Goal: Task Accomplishment & Management: Complete application form

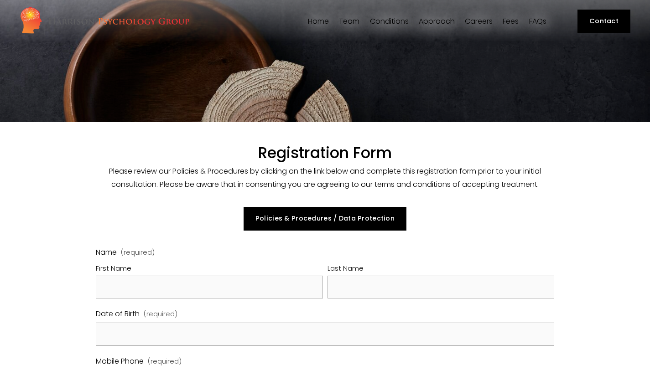
select select "GB"
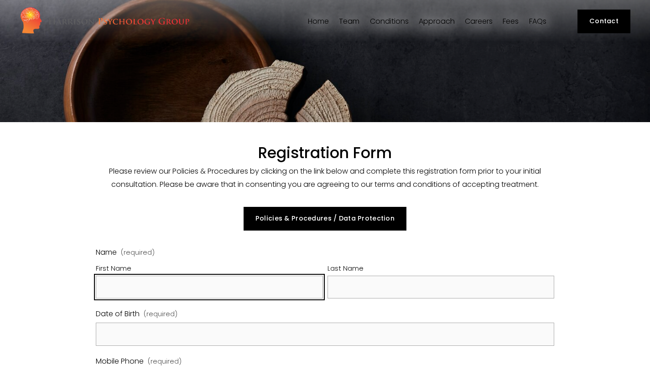
click at [228, 296] on input "First Name" at bounding box center [209, 287] width 227 height 23
type input "[PERSON_NAME]"
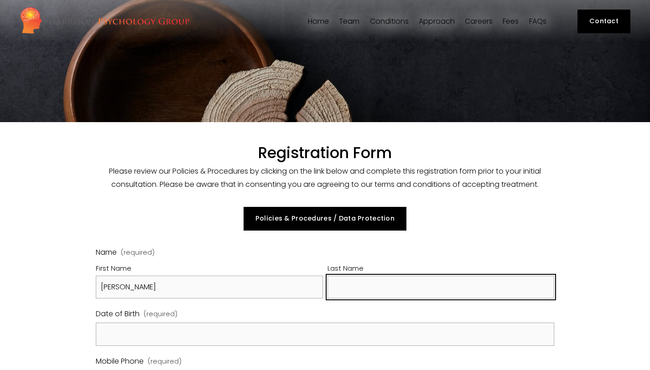
click at [416, 294] on input "Last Name" at bounding box center [441, 287] width 227 height 23
type input "[PERSON_NAME]"
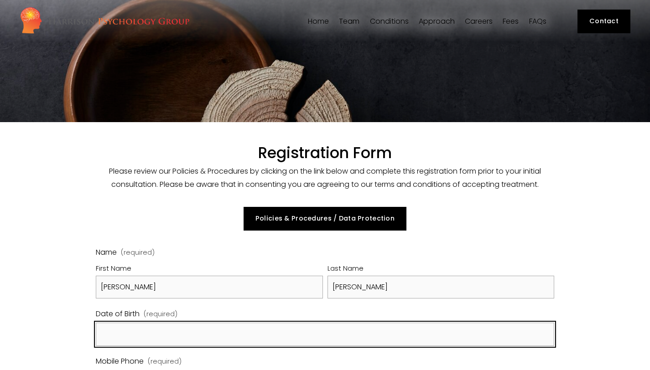
click at [276, 339] on input "Date of Birth (required)" at bounding box center [325, 334] width 459 height 23
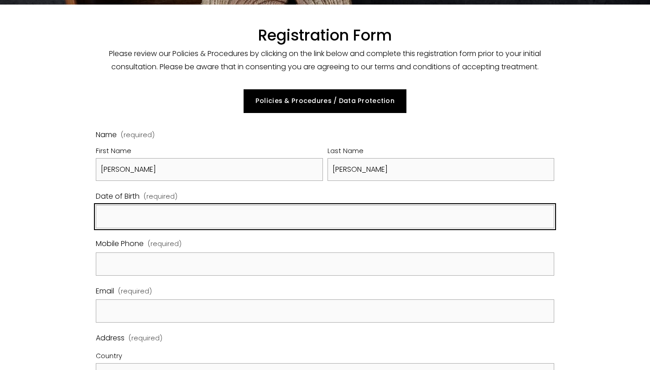
scroll to position [119, 0]
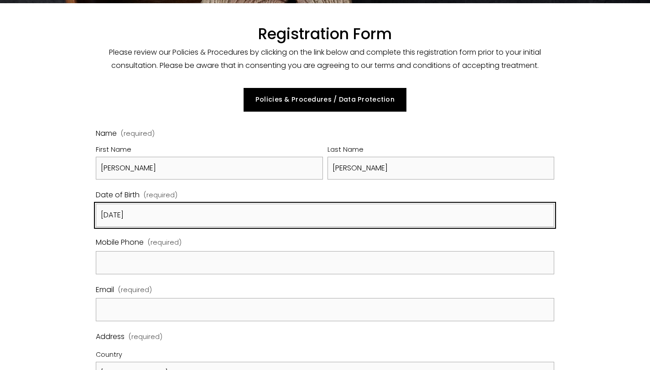
click at [109, 214] on input "[DATE]" at bounding box center [325, 215] width 459 height 23
type input "[DATE]"
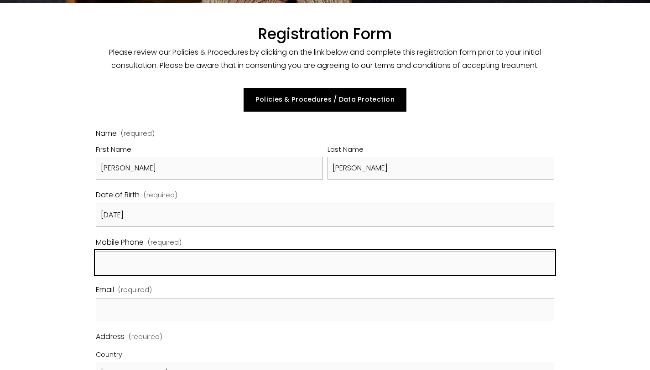
click at [116, 266] on input "Mobile Phone (required)" at bounding box center [325, 262] width 459 height 23
click at [105, 262] on input "07478731112" at bounding box center [325, 262] width 459 height 23
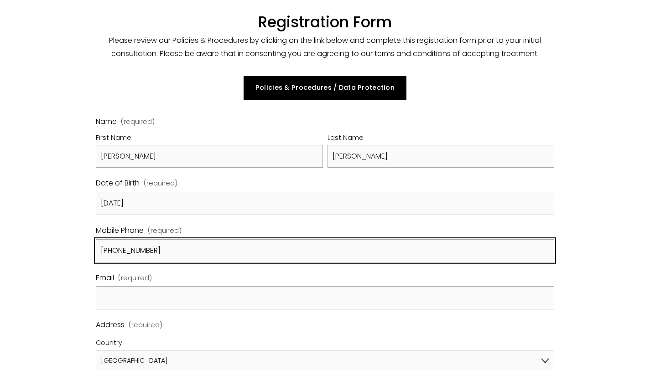
type input "[PHONE_NUMBER]"
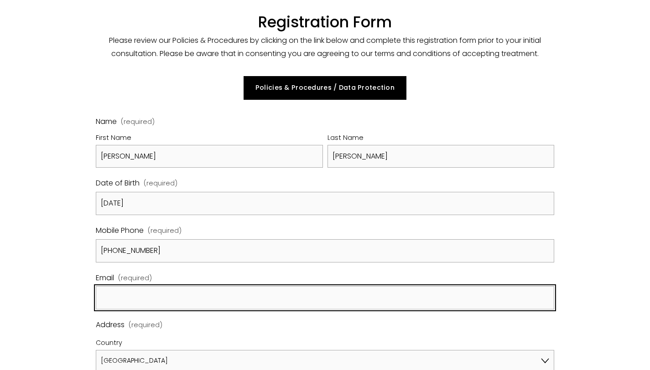
click at [149, 306] on input "Email (required)" at bounding box center [325, 298] width 459 height 23
type input "[EMAIL_ADDRESS][DOMAIN_NAME]"
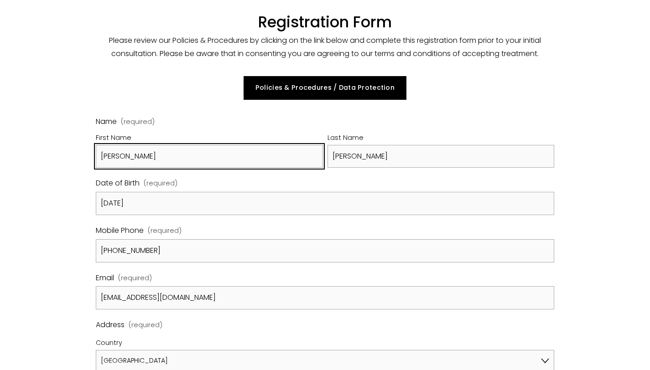
click at [138, 159] on input "[PERSON_NAME]" at bounding box center [209, 156] width 227 height 23
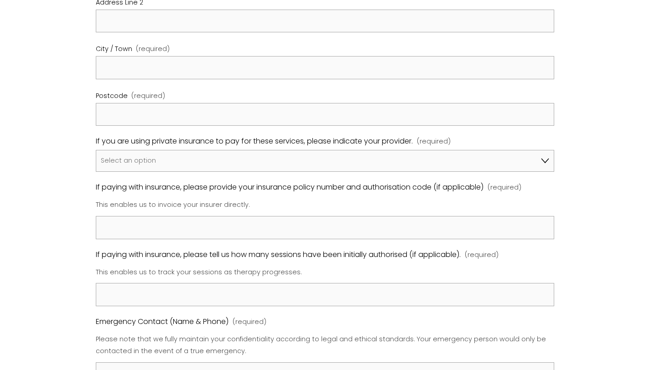
scroll to position [316, 0]
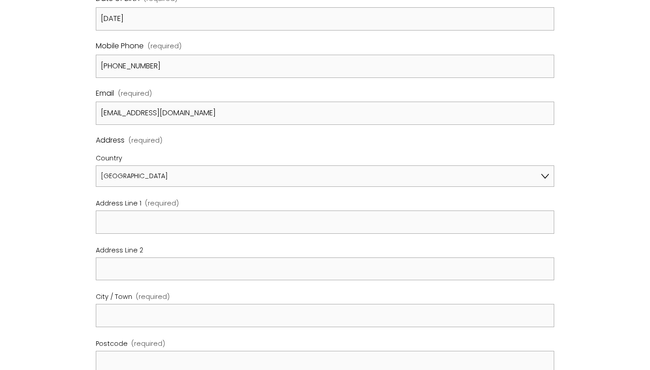
type input "[PERSON_NAME]"
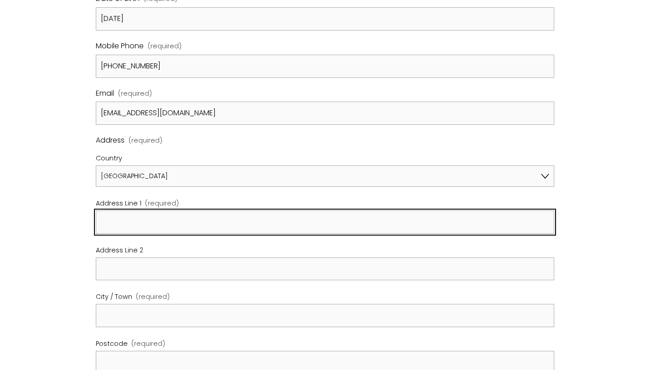
click at [135, 223] on input "Address Line 1 (required)" at bounding box center [325, 222] width 459 height 23
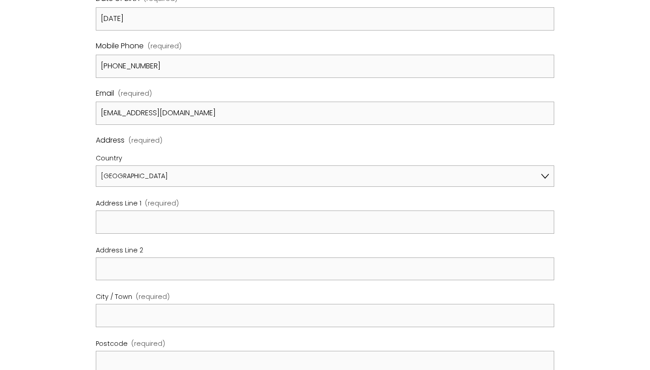
type input "Flat [STREET_ADDRESS]"
type input "[STREET_ADDRESS]"
select select "I am not using insurance"
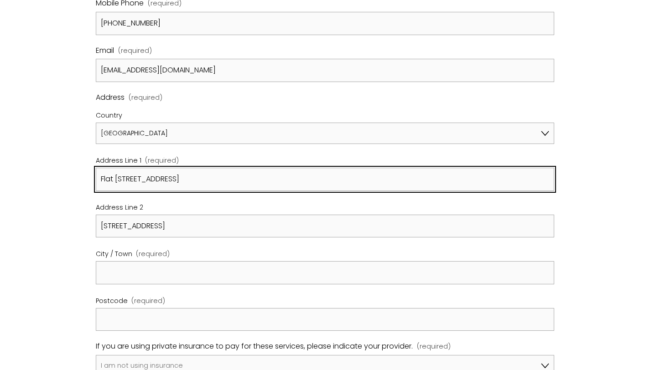
scroll to position [362, 0]
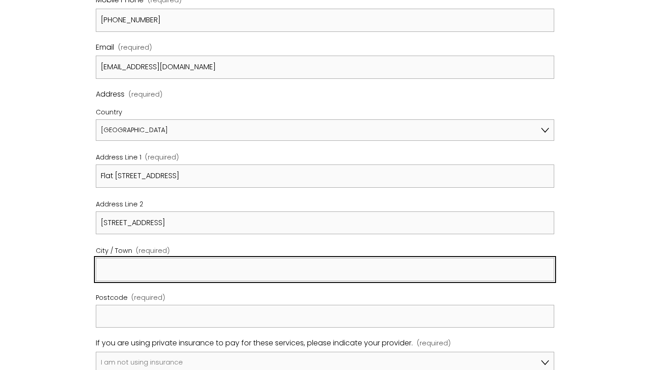
click at [266, 278] on input "City / Town (required)" at bounding box center [325, 269] width 459 height 23
type input "[GEOGRAPHIC_DATA]"
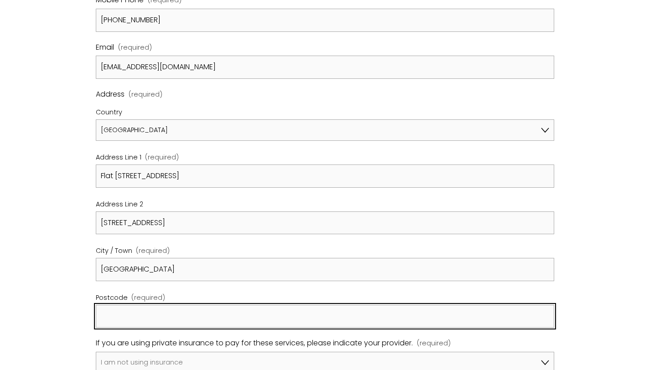
click at [236, 312] on input "Postcode (required)" at bounding box center [325, 316] width 459 height 23
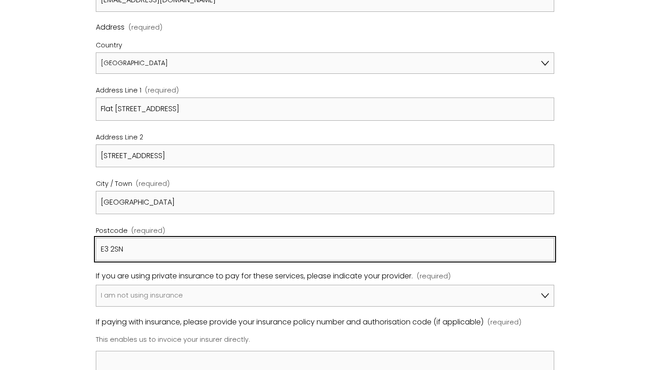
scroll to position [432, 0]
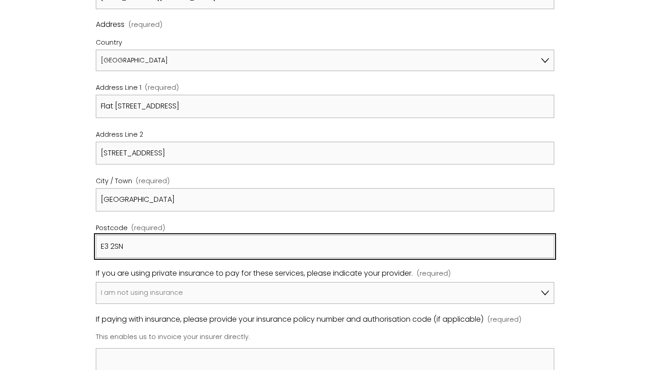
type input "E3 2SN"
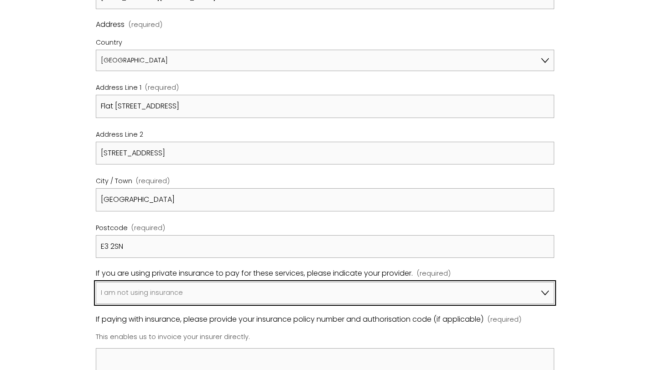
click at [241, 289] on select "I am not using insurance Axa Aviva Bupa Cigna Healix Vitality WPA Other" at bounding box center [325, 293] width 459 height 22
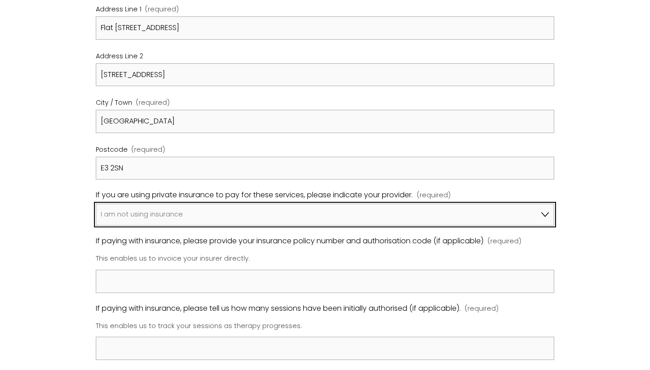
scroll to position [511, 0]
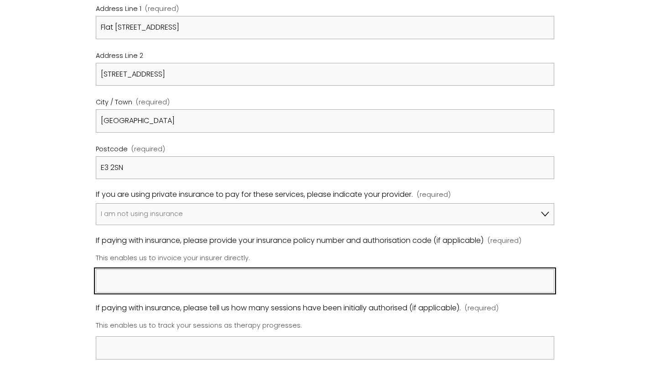
click at [210, 279] on input "If paying with insurance, please provide your insurance policy number and autho…" at bounding box center [325, 281] width 459 height 23
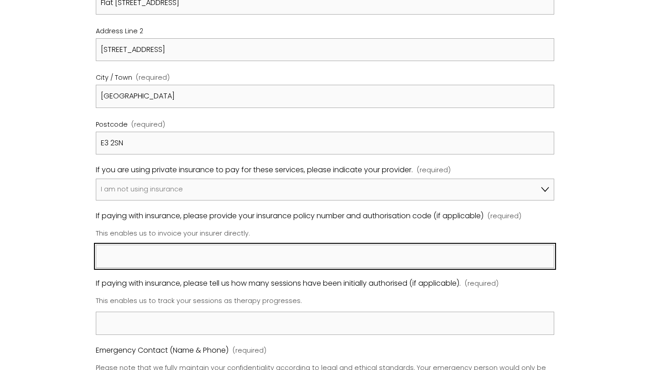
scroll to position [536, 0]
type input "n"
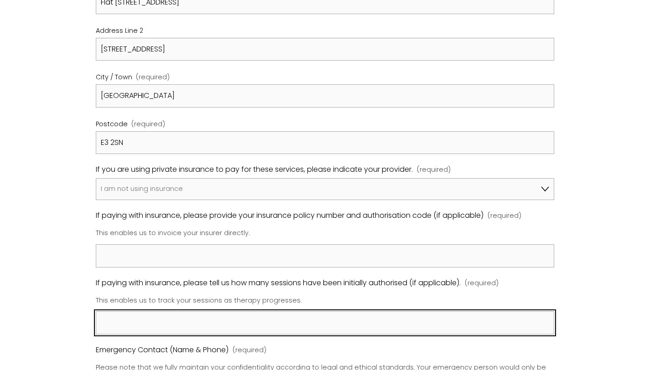
click at [199, 320] on input "If paying with insurance, please tell us how many sessions have been initially …" at bounding box center [325, 323] width 459 height 23
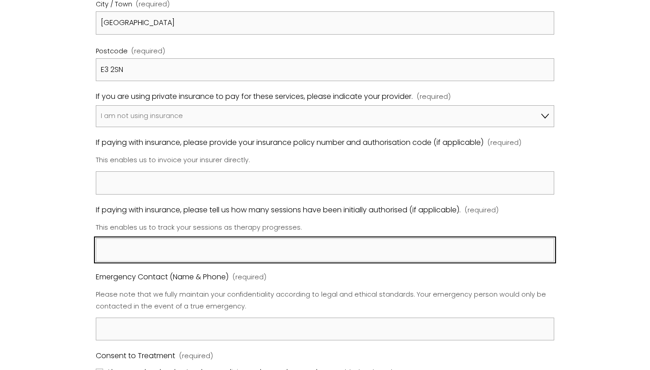
scroll to position [610, 0]
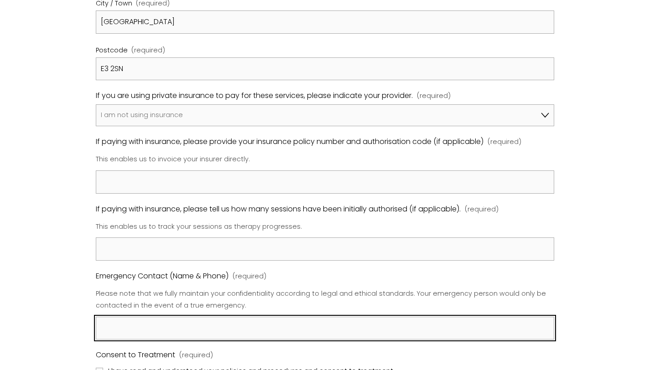
click at [199, 320] on input "Emergency Contact (Name & Phone) (required)" at bounding box center [325, 328] width 459 height 23
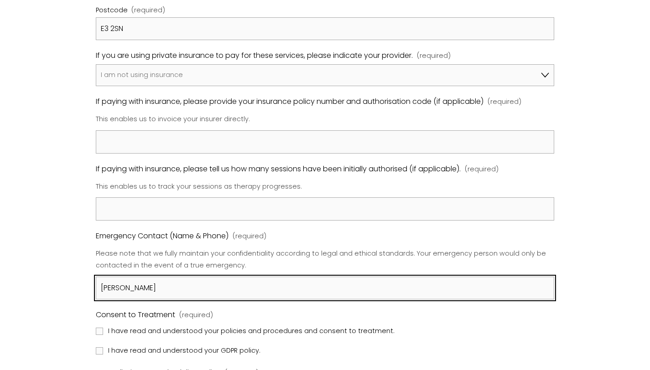
scroll to position [654, 0]
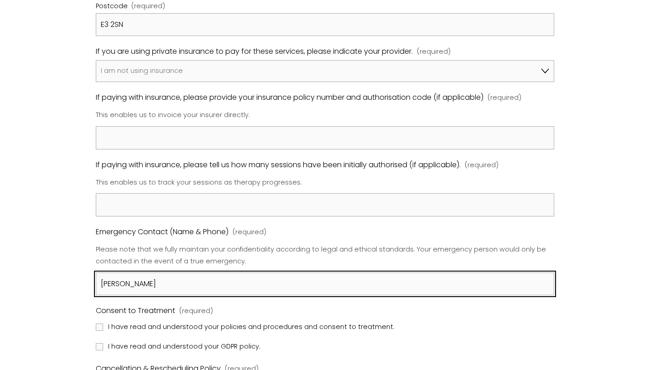
type input "[PERSON_NAME]"
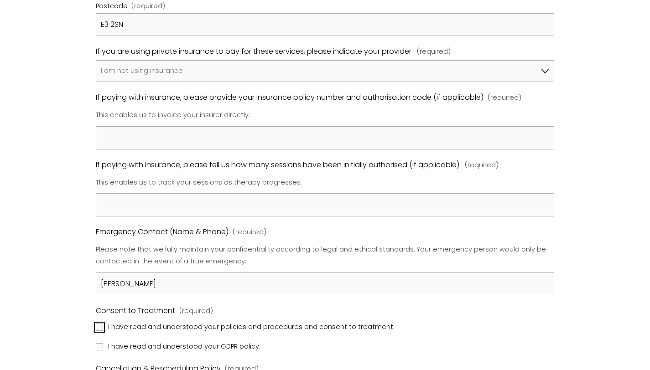
click at [99, 328] on input "I have read and understood your policies and procedures and consent to treatmen…" at bounding box center [99, 327] width 7 height 7
checkbox input "true"
click at [99, 339] on fieldset "Consent to Treatment (required) I have read and understood your policies and pr…" at bounding box center [325, 329] width 459 height 48
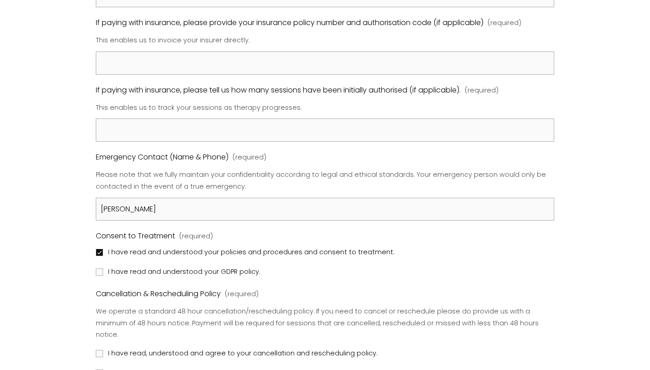
scroll to position [741, 0]
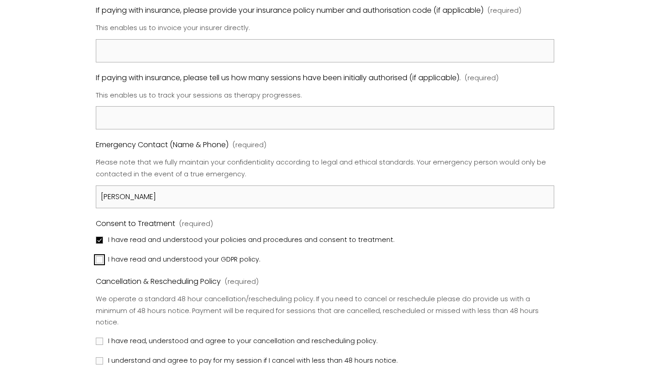
click at [99, 261] on input "I have read and understood your GDPR policy." at bounding box center [99, 259] width 7 height 7
checkbox input "true"
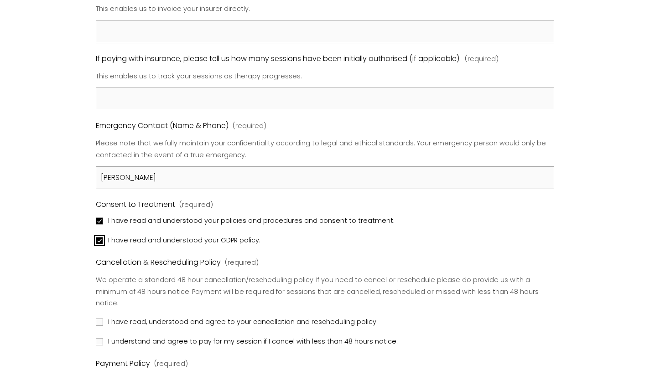
scroll to position [762, 0]
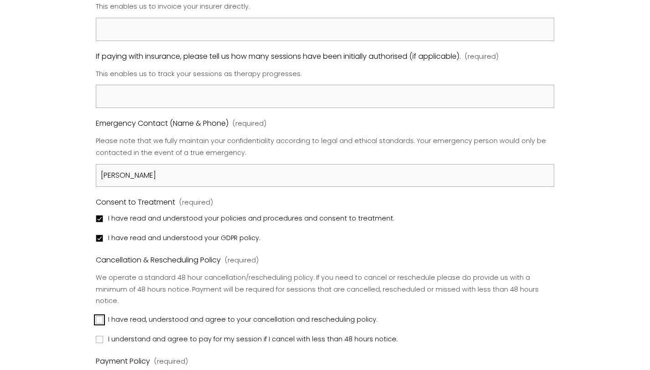
click at [96, 317] on input "I have read, understood and agree to your cancellation and rescheduling policy." at bounding box center [99, 320] width 7 height 7
checkbox input "true"
click at [94, 330] on div "Name (required) First Name [PERSON_NAME] Name [PERSON_NAME] Date of Birth (requ…" at bounding box center [325, 2] width 474 height 1053
click at [101, 336] on input "I understand and agree to pay for my session if I cancel with less than 48 hour…" at bounding box center [99, 339] width 7 height 7
checkbox input "true"
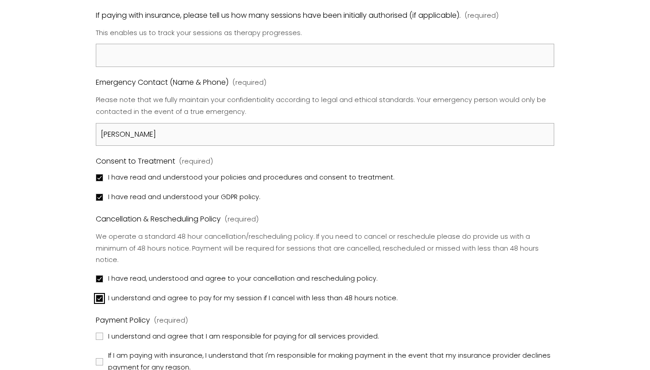
scroll to position [812, 0]
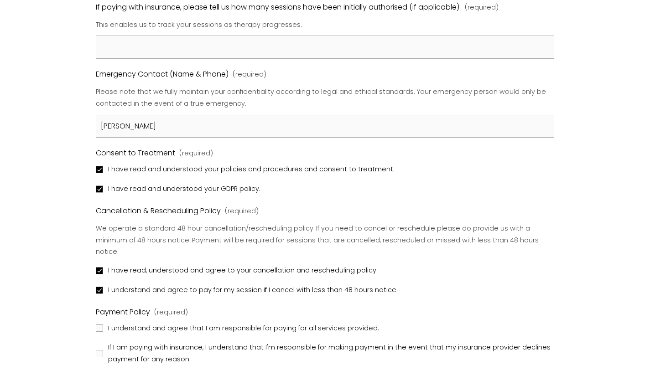
click at [101, 323] on label "I understand and agree that I am responsible for paying for all services provid…" at bounding box center [238, 329] width 285 height 12
click at [101, 325] on input "I understand and agree that I am responsible for paying for all services provid…" at bounding box center [99, 328] width 7 height 7
checkbox input "true"
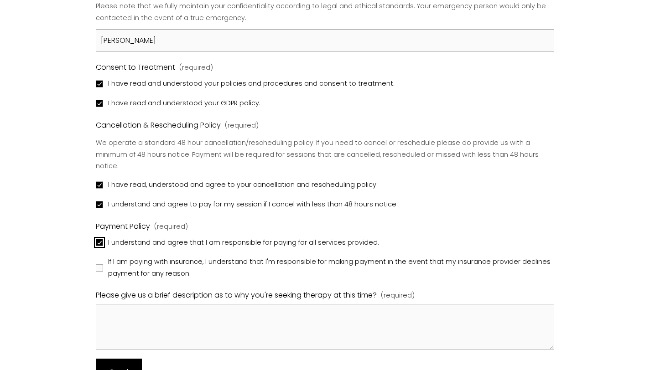
scroll to position [900, 0]
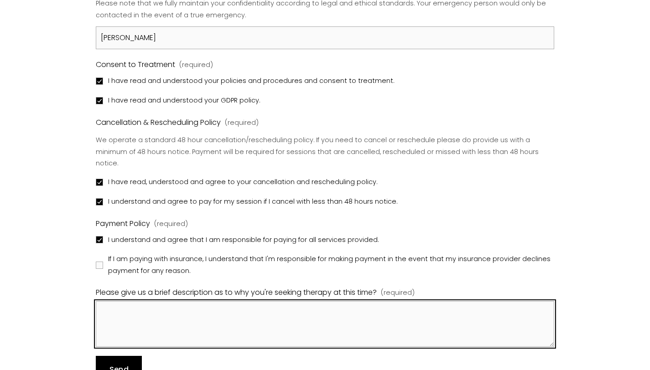
click at [110, 305] on textarea "Please give us a brief description as to why you're seeking therapy at this tim…" at bounding box center [325, 325] width 459 height 46
type textarea "W"
click at [176, 302] on textarea "Want t" at bounding box center [325, 325] width 459 height 46
type textarea "W"
drag, startPoint x: 330, startPoint y: 301, endPoint x: 232, endPoint y: 301, distance: 98.1
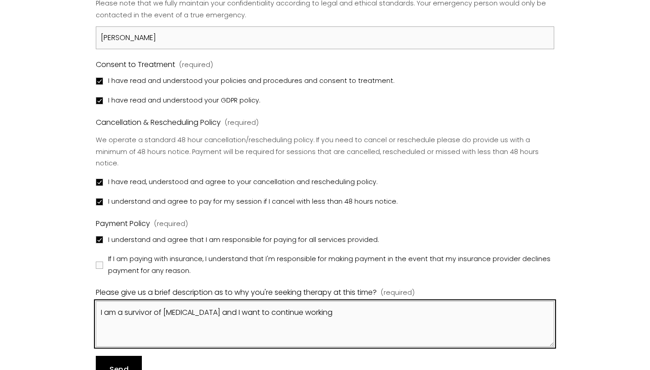
click at [232, 302] on textarea "I am a survivor of [MEDICAL_DATA] and I want to continue working" at bounding box center [325, 325] width 459 height 46
drag, startPoint x: 165, startPoint y: 300, endPoint x: 105, endPoint y: 302, distance: 59.8
click at [105, 302] on textarea "I am a survivor of [MEDICAL_DATA] and I want to continue working" at bounding box center [325, 325] width 459 height 46
click at [206, 302] on textarea "I was subject to sexual abuse and I want to continue working" at bounding box center [325, 325] width 459 height 46
drag, startPoint x: 372, startPoint y: 307, endPoint x: 250, endPoint y: 296, distance: 122.8
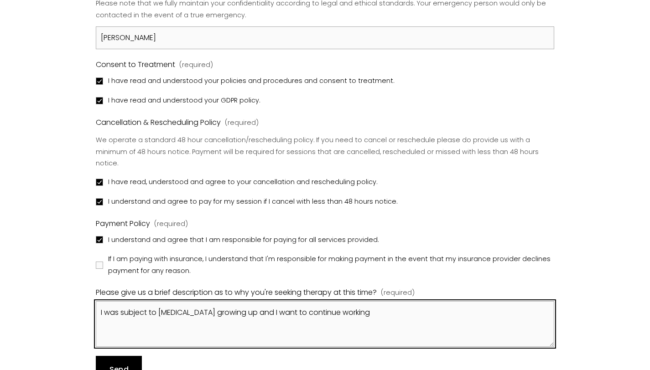
click at [250, 302] on textarea "I was subject to [MEDICAL_DATA] growing up and I want to continue working" at bounding box center [325, 325] width 459 height 46
drag, startPoint x: 172, startPoint y: 313, endPoint x: 253, endPoint y: 302, distance: 81.4
click at [253, 302] on textarea "I was subject to [MEDICAL_DATA] growing up, I have previously worked on this/ex…" at bounding box center [325, 325] width 459 height 46
drag, startPoint x: 492, startPoint y: 301, endPoint x: 381, endPoint y: 305, distance: 111.0
click at [381, 305] on textarea "I was subject to [MEDICAL_DATA] growing up, I want to explore how this has effe…" at bounding box center [325, 325] width 459 height 46
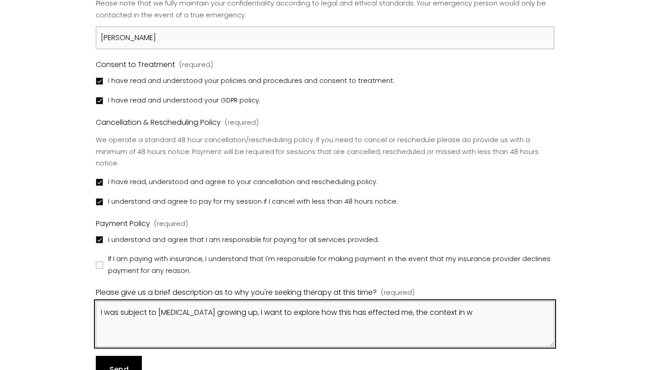
click at [370, 302] on textarea "I was subject to [MEDICAL_DATA] growing up, I want to explore how this has effe…" at bounding box center [325, 325] width 459 height 46
drag, startPoint x: 490, startPoint y: 294, endPoint x: 414, endPoint y: 298, distance: 76.3
click at [414, 302] on textarea "I was subject to [MEDICAL_DATA] growing up, I want to explore how this has impa…" at bounding box center [325, 325] width 459 height 46
click at [453, 302] on textarea "I was subject to [MEDICAL_DATA] growing up, I want to explore how this has impa…" at bounding box center [325, 325] width 459 height 46
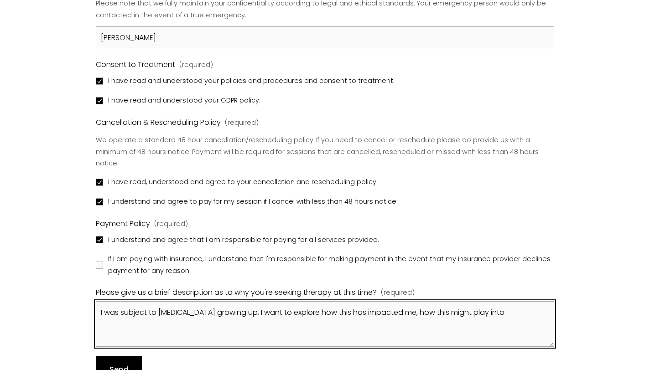
click at [453, 302] on textarea "I was subject to [MEDICAL_DATA] growing up, I want to explore how this has impa…" at bounding box center [325, 325] width 459 height 46
click at [481, 302] on textarea "I was subject to [MEDICAL_DATA] growing up, I want to explore how this has impa…" at bounding box center [325, 325] width 459 height 46
click at [112, 313] on textarea "I was subject to [MEDICAL_DATA] growing up, I want to explore how this has impa…" at bounding box center [325, 325] width 459 height 46
click at [163, 313] on textarea "I was subject to [MEDICAL_DATA] growing up, I want to explore how this has impa…" at bounding box center [325, 325] width 459 height 46
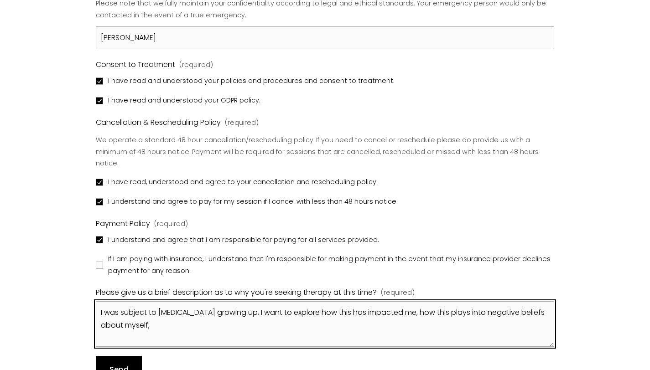
click at [251, 302] on textarea "I was subject to [MEDICAL_DATA] growing up, I want to explore how this has impa…" at bounding box center [325, 325] width 459 height 46
click at [334, 310] on textarea "I was subject to sexual abuse growing up and I want to explore how this has imp…" at bounding box center [325, 325] width 459 height 46
click at [517, 303] on textarea "I was subject to sexual abuse growing up and I want to explore how this has imp…" at bounding box center [325, 325] width 459 height 46
click at [195, 316] on textarea "I was subject to [MEDICAL_DATA] growing up and I want to explore how this has i…" at bounding box center [325, 325] width 459 height 46
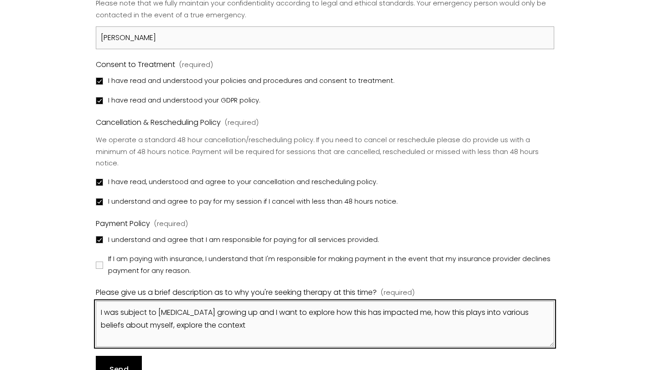
click at [251, 314] on textarea "I was subject to [MEDICAL_DATA] growing up and I want to explore how this has i…" at bounding box center [325, 325] width 459 height 46
click at [254, 319] on textarea "I was subject to [MEDICAL_DATA] growing up and I want to explore how this has i…" at bounding box center [325, 325] width 459 height 46
click at [383, 316] on textarea "I was subject to [MEDICAL_DATA] growing up and I want to explore how this has i…" at bounding box center [325, 325] width 459 height 46
click at [219, 313] on textarea "I was subject to [MEDICAL_DATA] growing up and I want to explore how this has i…" at bounding box center [325, 325] width 459 height 46
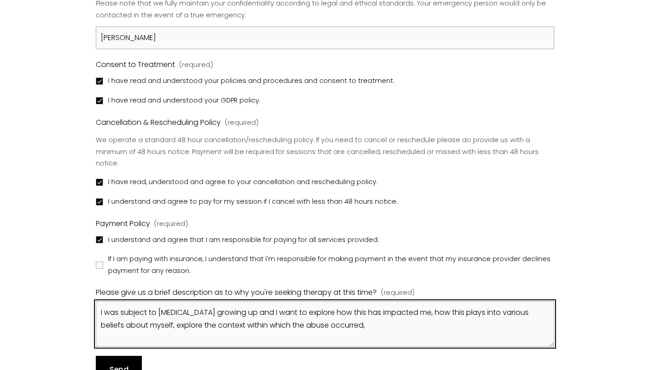
click at [212, 316] on textarea "I was subject to [MEDICAL_DATA] growing up and I want to explore how this has i…" at bounding box center [325, 325] width 459 height 46
click at [231, 313] on textarea "I was subject to [MEDICAL_DATA] growing up and I want to explore how this has i…" at bounding box center [325, 325] width 459 height 46
click at [225, 314] on textarea "I was subject to [MEDICAL_DATA] growing up and I want to explore how this has i…" at bounding box center [325, 325] width 459 height 46
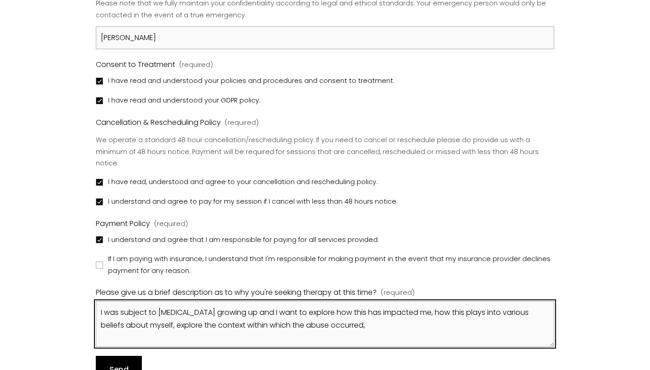
click at [403, 313] on textarea "I was subject to [MEDICAL_DATA] growing up and I want to explore how this has i…" at bounding box center [325, 325] width 459 height 46
click at [176, 312] on textarea "I was subject to [MEDICAL_DATA] growing up and I want to explore how this has i…" at bounding box center [325, 325] width 459 height 46
click at [422, 317] on textarea "I was subject to [MEDICAL_DATA] growing up and I want to explore how this has i…" at bounding box center [325, 325] width 459 height 46
click at [195, 315] on textarea "I was subject to [MEDICAL_DATA] growing up and I want to explore how this has i…" at bounding box center [325, 325] width 459 height 46
click at [407, 308] on textarea "I was subject to [MEDICAL_DATA] growing up and I want to explore how this has i…" at bounding box center [325, 325] width 459 height 46
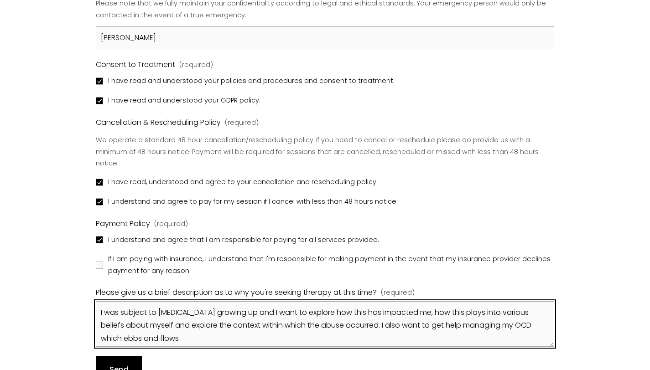
click at [125, 323] on textarea "I was subject to [MEDICAL_DATA] growing up and I want to explore how this has i…" at bounding box center [325, 325] width 459 height 46
drag, startPoint x: 336, startPoint y: 326, endPoint x: 265, endPoint y: 325, distance: 71.6
click at [265, 325] on textarea "I was subject to [MEDICAL_DATA] growing up and I want to explore how this has i…" at bounding box center [325, 325] width 459 height 46
drag, startPoint x: 388, startPoint y: 313, endPoint x: 477, endPoint y: 324, distance: 90.1
click at [477, 324] on textarea "I was subject to [MEDICAL_DATA] growing up and I want to explore how this has i…" at bounding box center [325, 325] width 459 height 46
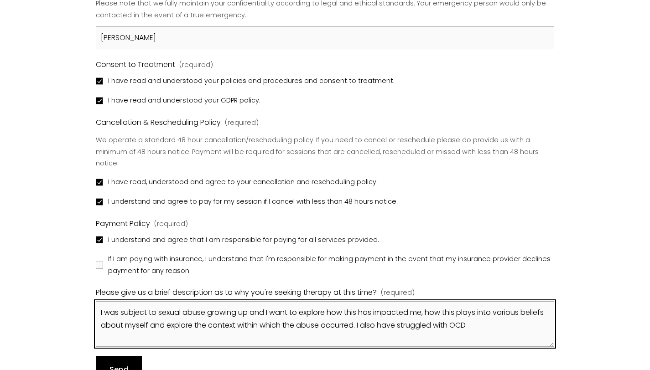
drag, startPoint x: 514, startPoint y: 313, endPoint x: 385, endPoint y: 311, distance: 128.7
click at [385, 311] on textarea "I was subject to sexual abuse growing up and I want to explore how this has imp…" at bounding box center [325, 325] width 459 height 46
type textarea "I was subject to [MEDICAL_DATA] growing up and I want to explore how this has i…"
click at [369, 320] on textarea "I was subject to [MEDICAL_DATA] growing up and I want to explore how this has i…" at bounding box center [325, 325] width 459 height 46
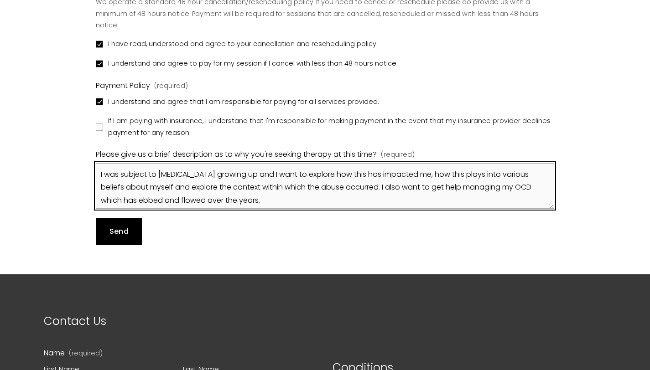
scroll to position [995, 0]
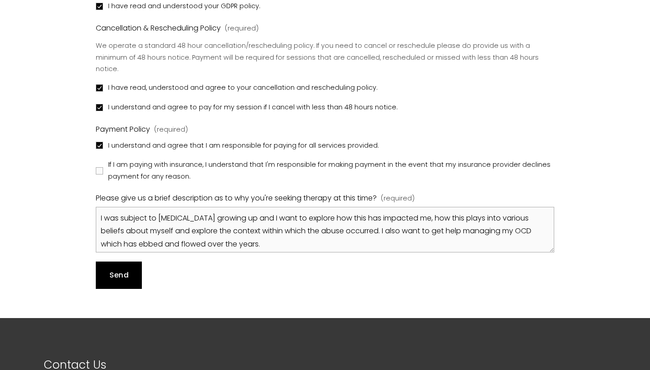
click at [115, 262] on button "Send Send" at bounding box center [119, 275] width 46 height 27
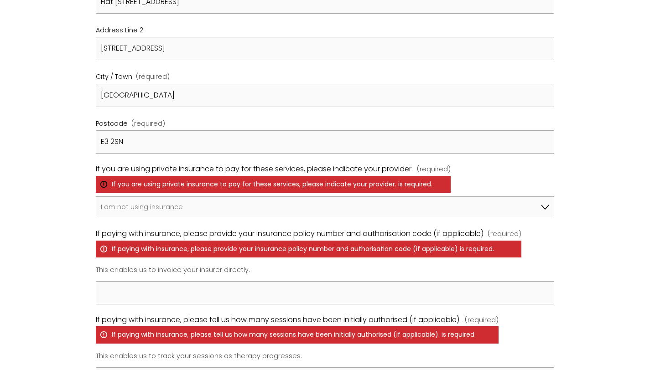
scroll to position [572, 0]
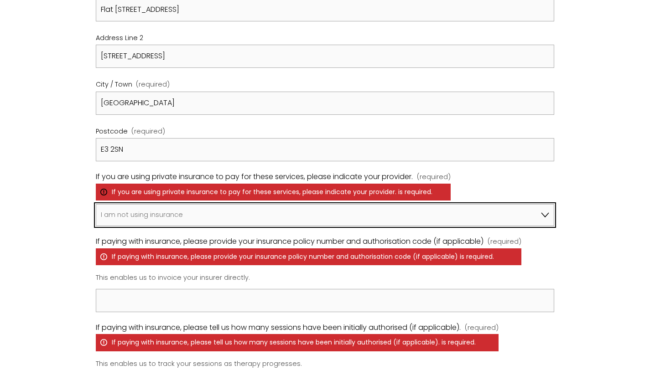
click at [162, 216] on select "I am not using insurance Axa Aviva Bupa Cigna Healix Vitality WPA Other" at bounding box center [325, 215] width 459 height 22
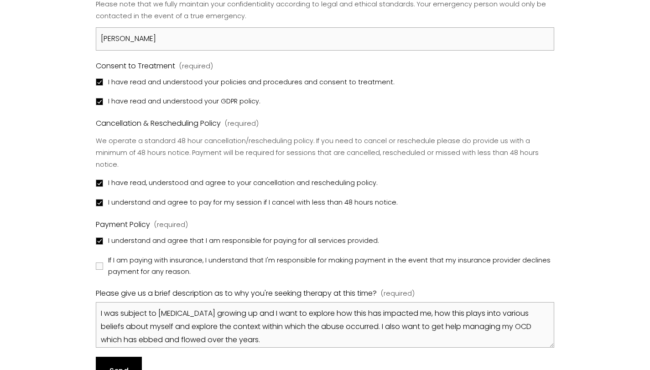
scroll to position [1003, 0]
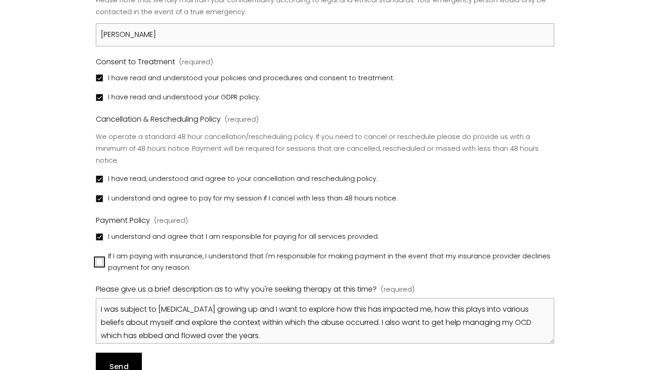
click at [97, 259] on input "If I am paying with insurance, I understand that I'm responsible for making pay…" at bounding box center [99, 262] width 7 height 7
checkbox input "true"
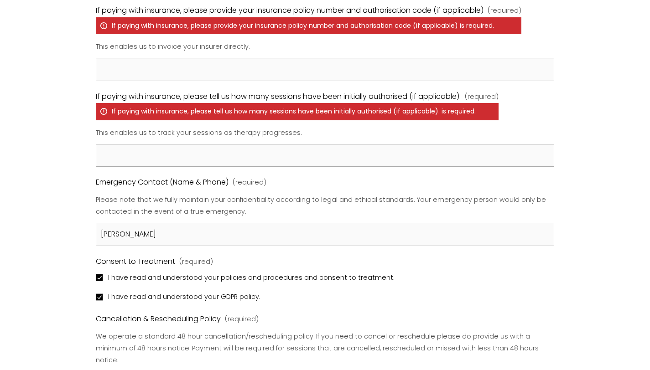
scroll to position [843, 0]
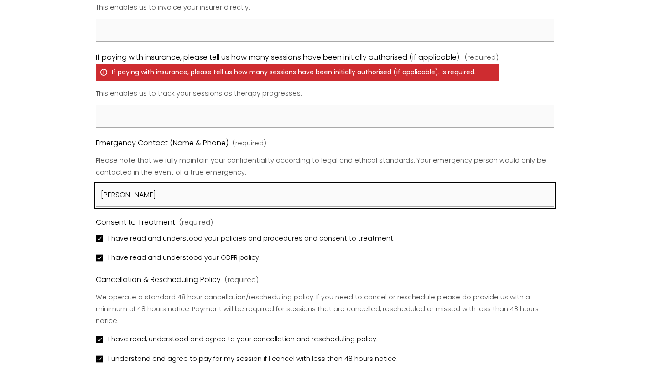
click at [151, 194] on input "[PERSON_NAME]" at bounding box center [325, 195] width 459 height 23
drag, startPoint x: 222, startPoint y: 197, endPoint x: 156, endPoint y: 196, distance: 66.2
click at [156, 196] on input "[PERSON_NAME] & [PHONE_NUMBER]" at bounding box center [325, 195] width 459 height 23
paste input "‭[PHONE_NUMBER]‬"
click at [172, 195] on input "[PERSON_NAME] & ‭[PHONE_NUMBER]‬" at bounding box center [325, 195] width 459 height 23
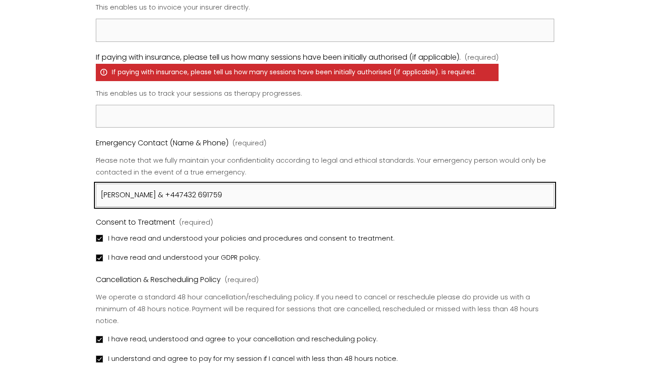
click at [191, 195] on input "[PERSON_NAME] & ‭+447432 691759‬" at bounding box center [325, 195] width 459 height 23
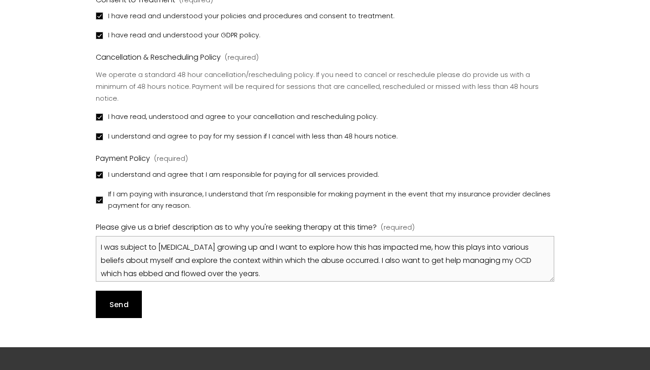
scroll to position [1126, 0]
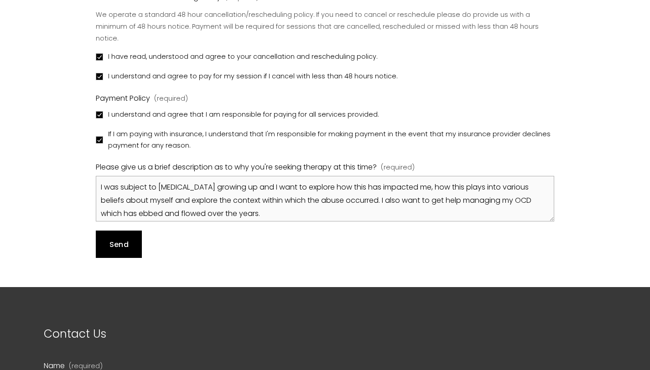
type input "[PERSON_NAME] & ‭[PHONE_NUMBER]‬"
click at [118, 240] on span "Send" at bounding box center [118, 245] width 19 height 10
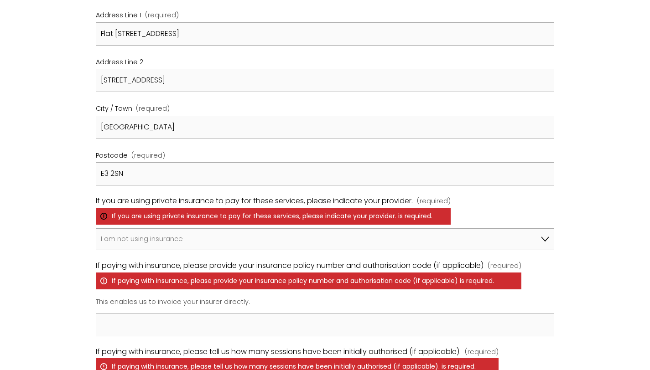
scroll to position [576, 0]
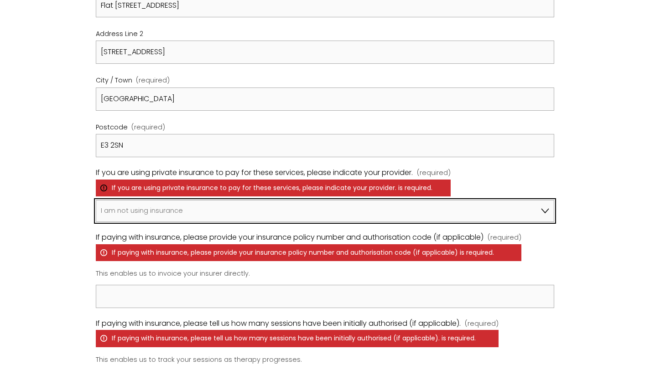
click at [269, 214] on select "I am not using insurance Axa Aviva Bupa Cigna Healix Vitality WPA Other" at bounding box center [325, 211] width 459 height 22
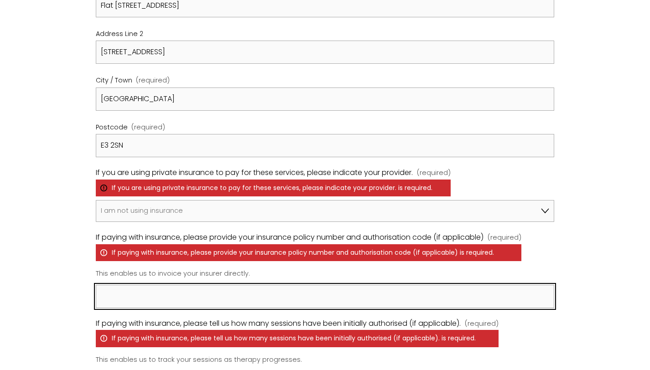
click at [204, 296] on input "If paying with insurance, please provide your insurance policy number and autho…" at bounding box center [325, 296] width 459 height 23
type input "b"
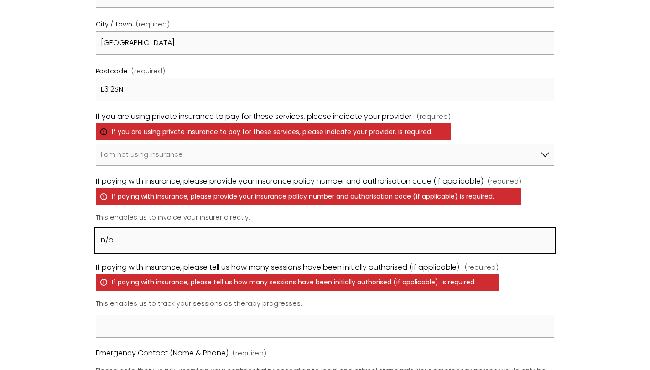
scroll to position [678, 0]
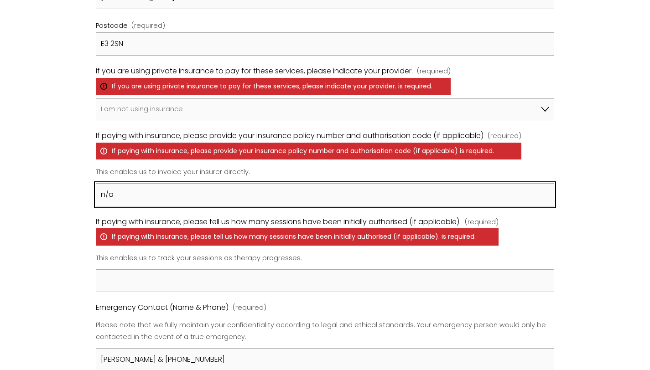
type input "n/a"
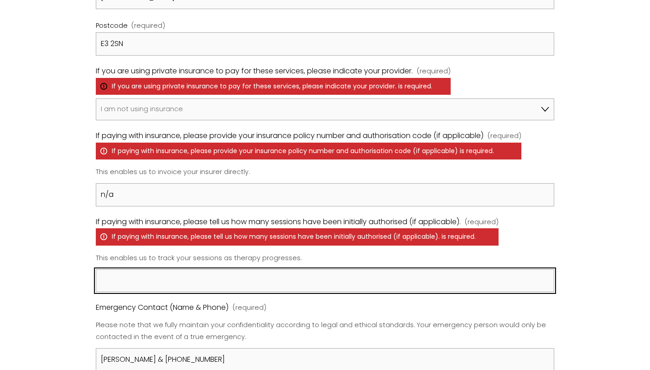
click at [198, 278] on input "If paying with insurance, please tell us how many sessions have been initially …" at bounding box center [325, 281] width 459 height 23
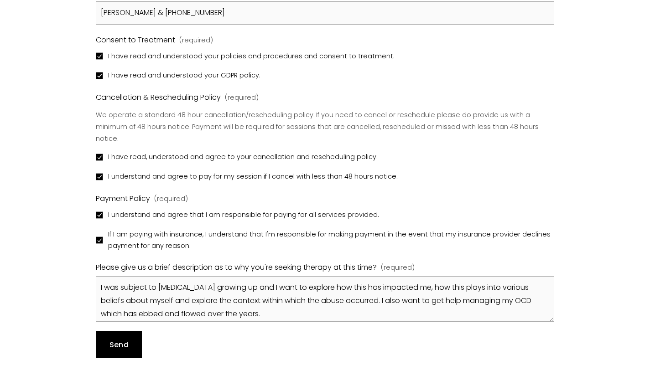
scroll to position [4, 0]
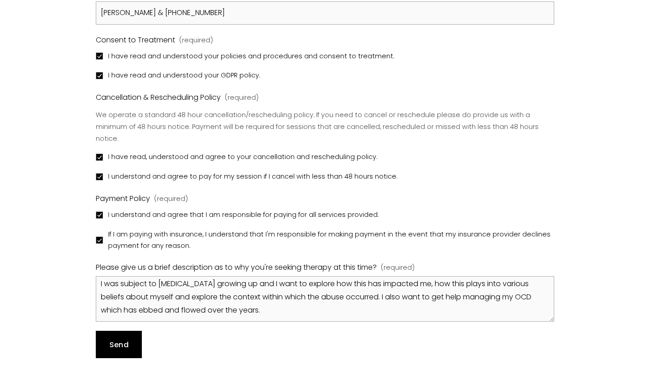
type input "n/a"
click at [118, 331] on button "Send Send" at bounding box center [119, 344] width 46 height 27
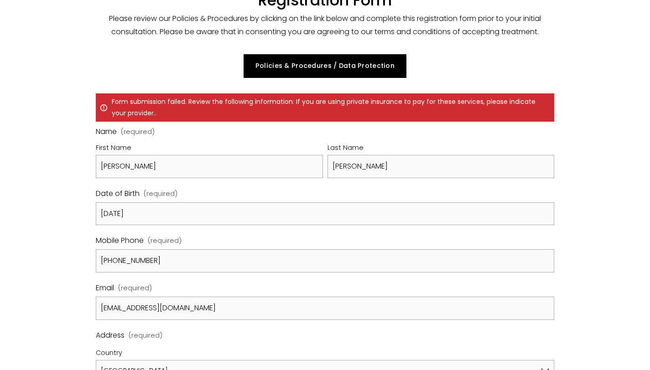
scroll to position [83, 0]
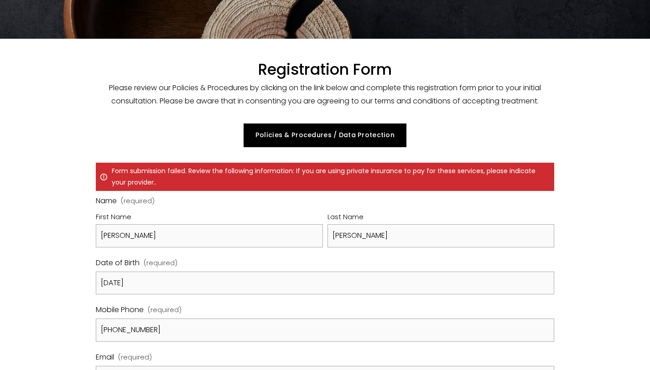
click at [137, 170] on p "Form submission failed. Review the following information: If you are using priv…" at bounding box center [325, 177] width 459 height 28
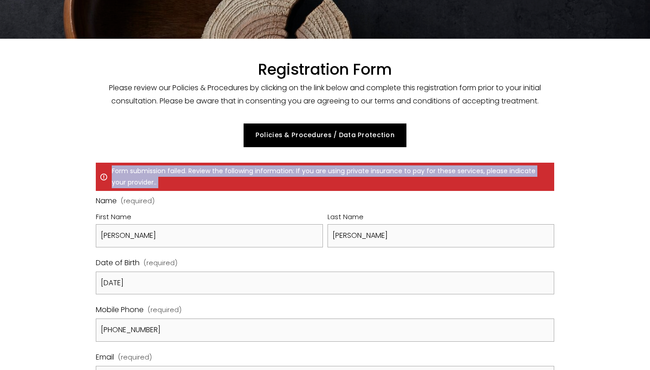
click at [137, 170] on p "Form submission failed. Review the following information: If you are using priv…" at bounding box center [325, 177] width 459 height 28
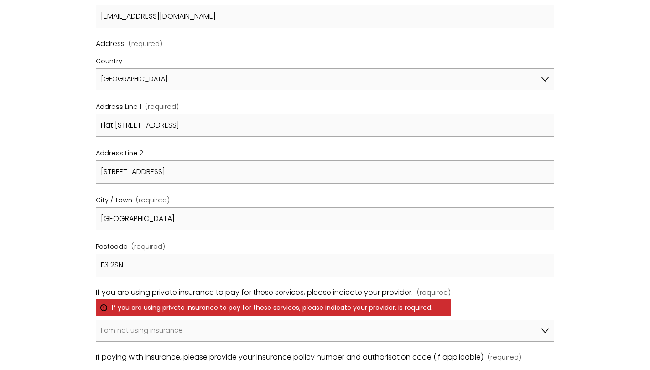
scroll to position [478, 0]
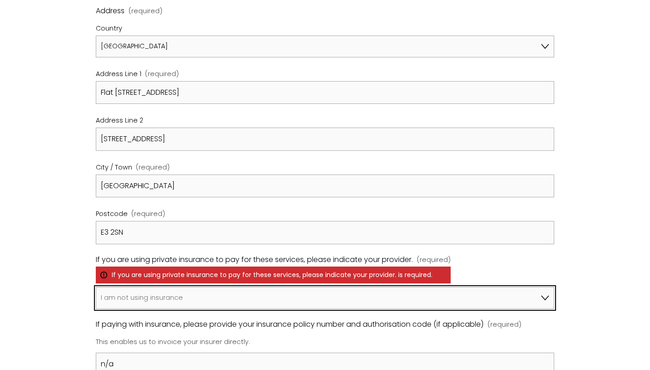
click at [154, 292] on select "I am not using insurance Axa Aviva Bupa Cigna Healix Vitality WPA Other" at bounding box center [325, 298] width 459 height 22
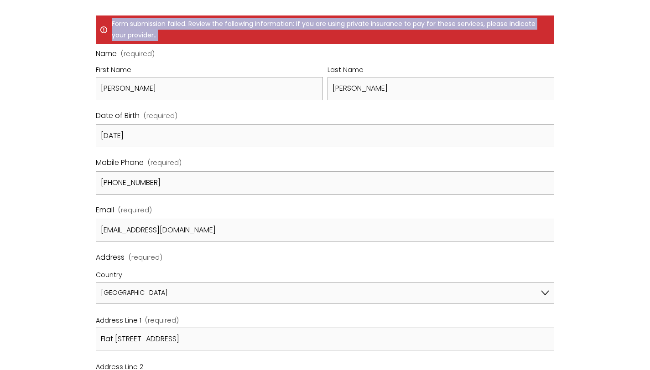
scroll to position [141, 0]
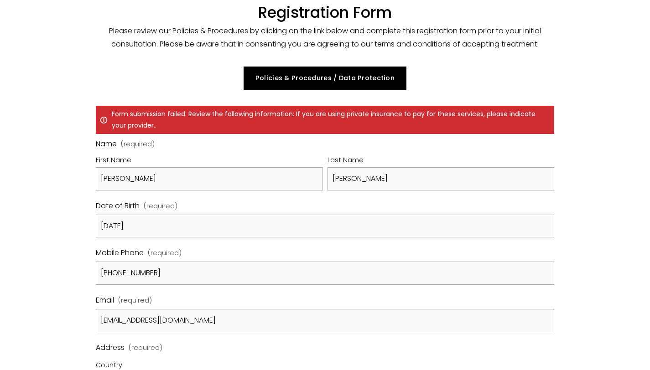
click at [167, 90] on div "Policies & Procedures / Data Protection" at bounding box center [325, 79] width 459 height 24
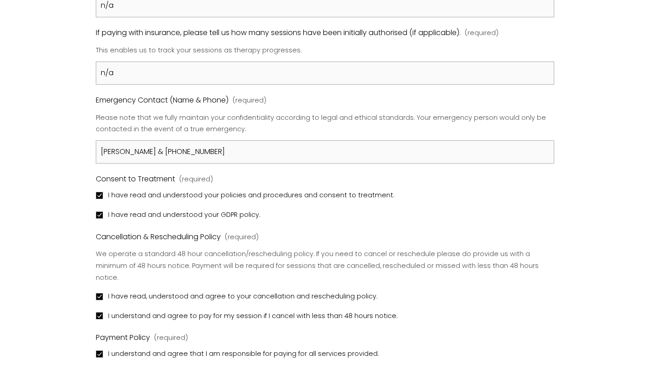
scroll to position [872, 0]
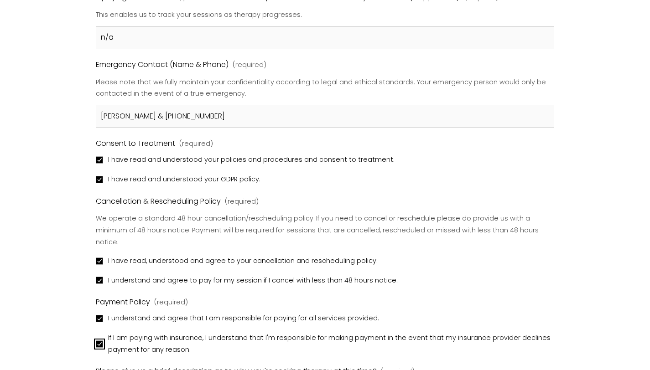
click at [99, 341] on input "If I am paying with insurance, I understand that I'm responsible for making pay…" at bounding box center [99, 344] width 7 height 7
checkbox input "false"
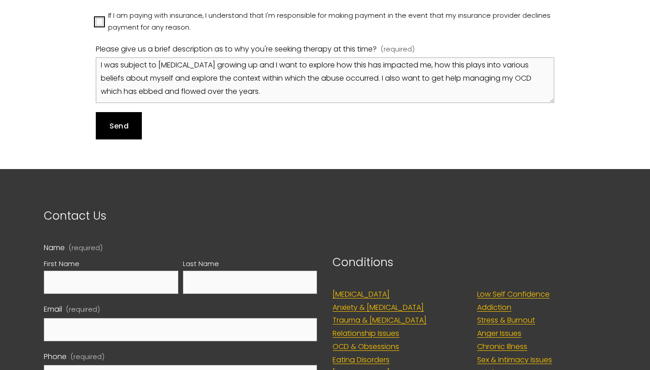
scroll to position [1150, 0]
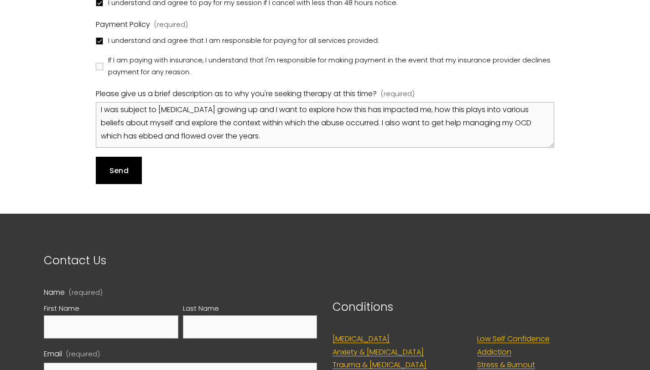
click at [118, 166] on span "Send" at bounding box center [118, 171] width 19 height 10
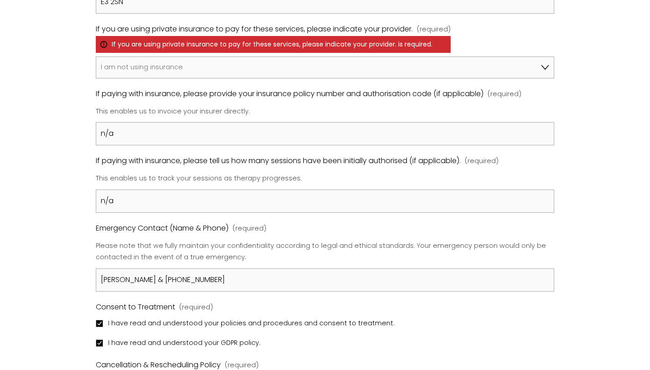
scroll to position [691, 0]
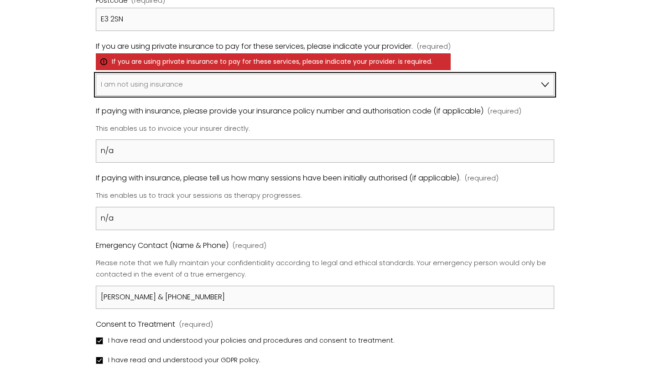
click at [143, 77] on select "I am not using insurance Axa Aviva Bupa Cigna Healix Vitality WPA Other" at bounding box center [325, 85] width 459 height 22
click at [150, 83] on select "I am not using insurance Axa Aviva Bupa Cigna Healix Vitality WPA Other" at bounding box center [325, 85] width 459 height 22
select select "I am not using insurance"
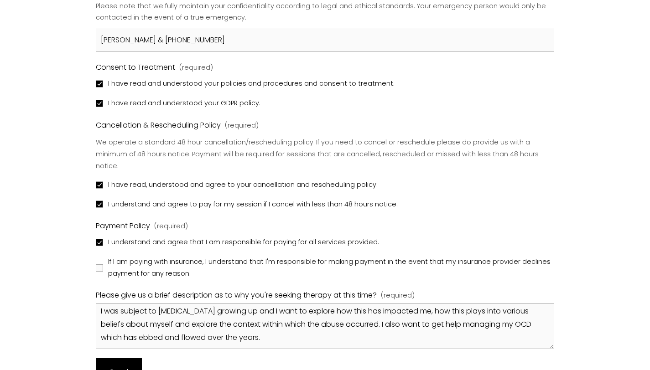
scroll to position [949, 0]
click at [125, 367] on span "Send" at bounding box center [118, 372] width 19 height 10
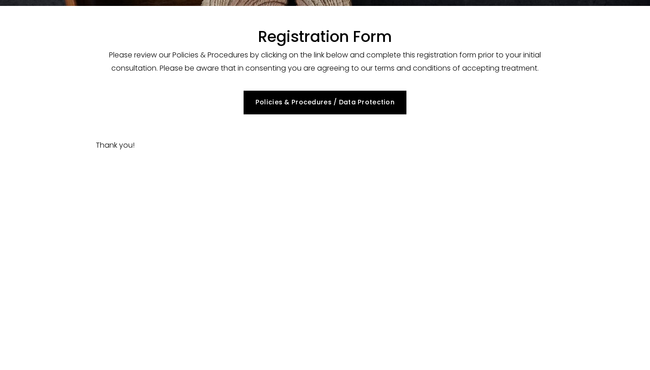
scroll to position [81, 0]
